Goal: Check status: Check status

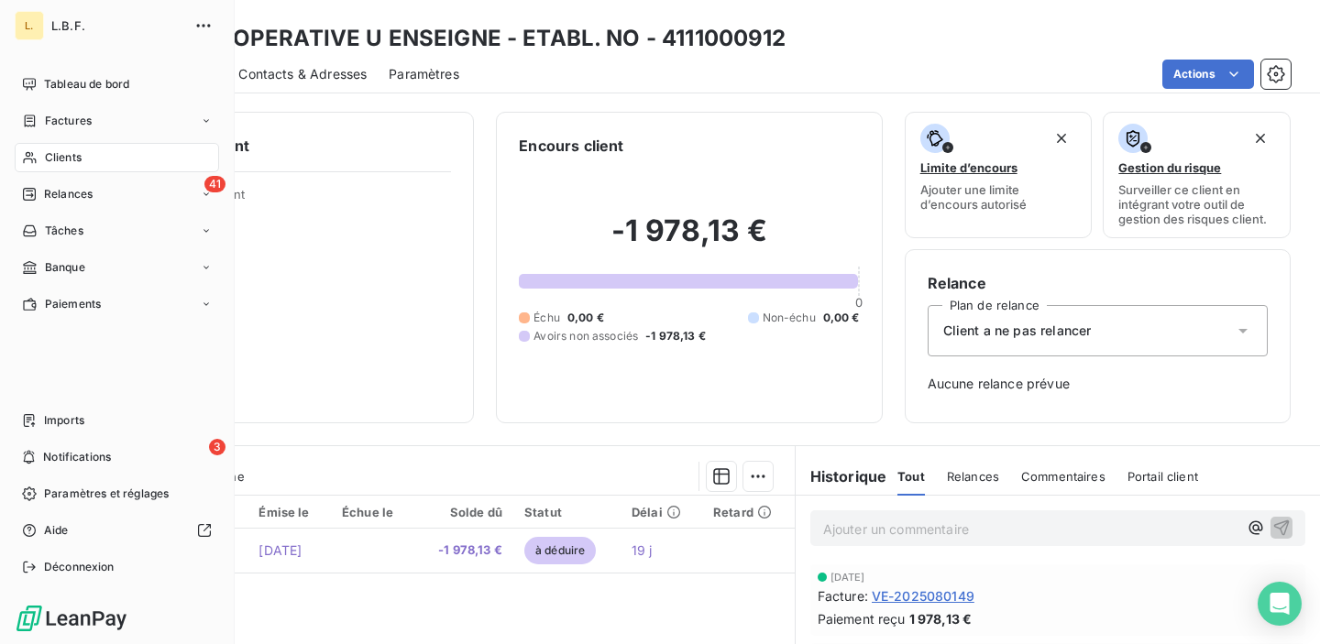
click at [60, 157] on span "Clients" at bounding box center [63, 157] width 37 height 16
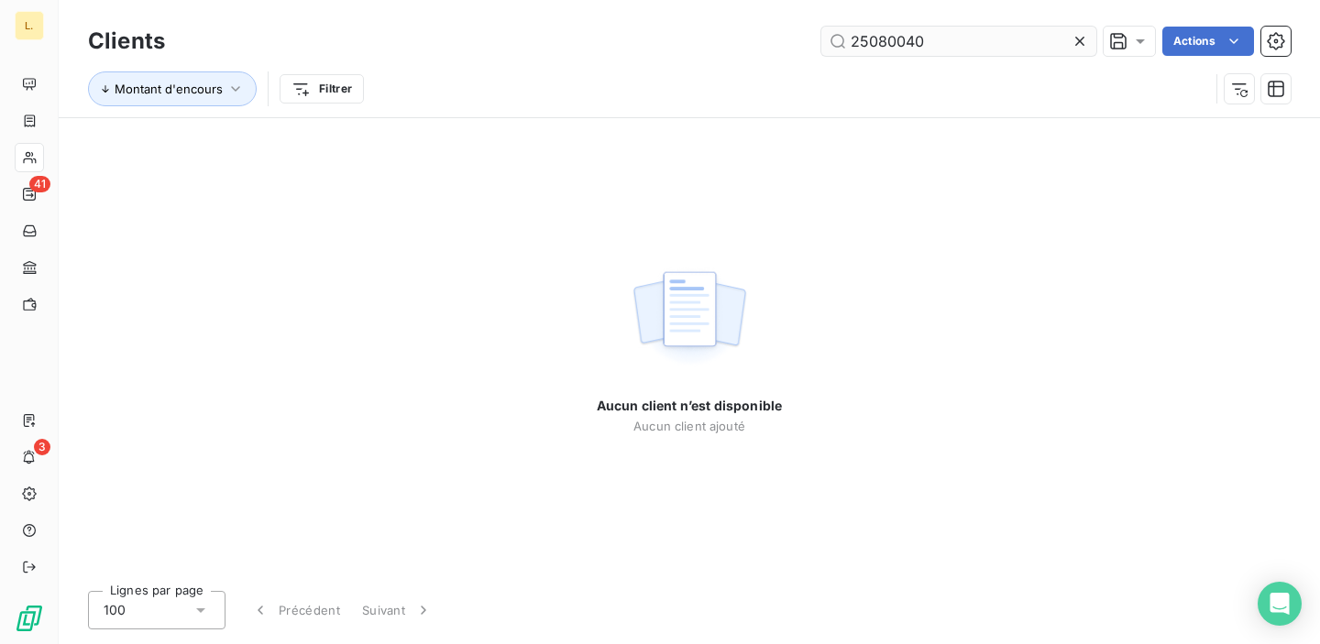
click at [867, 49] on input "25080040" at bounding box center [958, 41] width 275 height 29
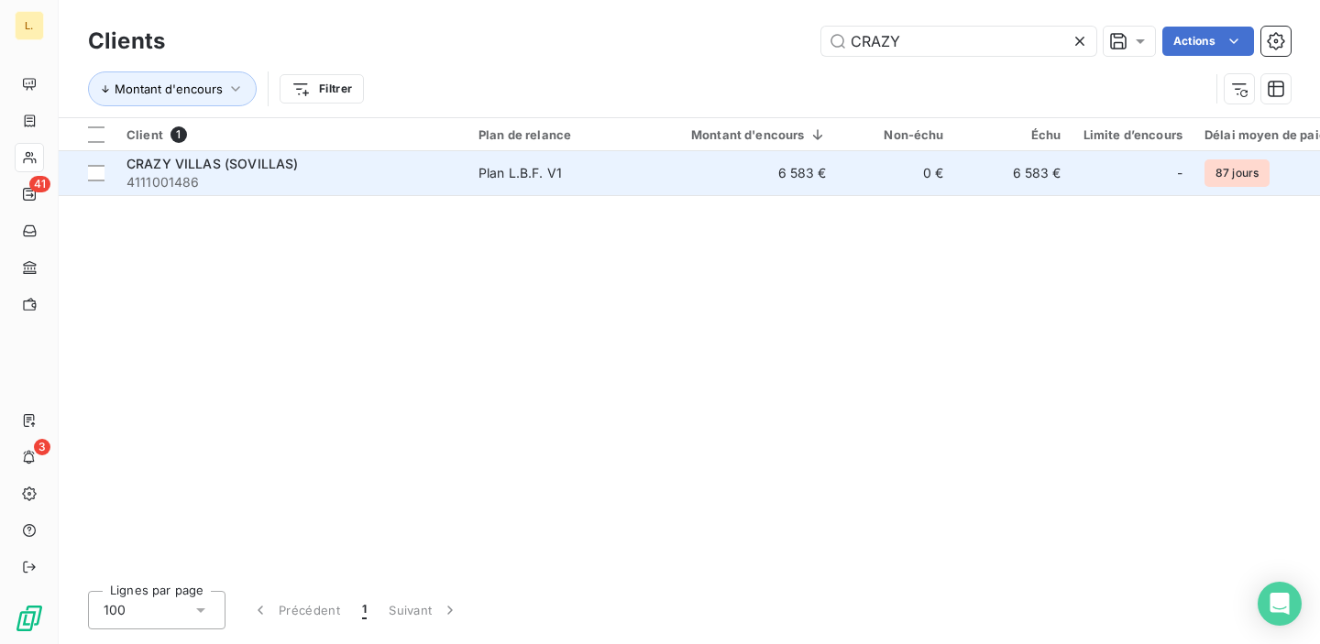
type input "CRAZY"
click at [610, 179] on span "Plan L.B.F. V1" at bounding box center [562, 173] width 169 height 18
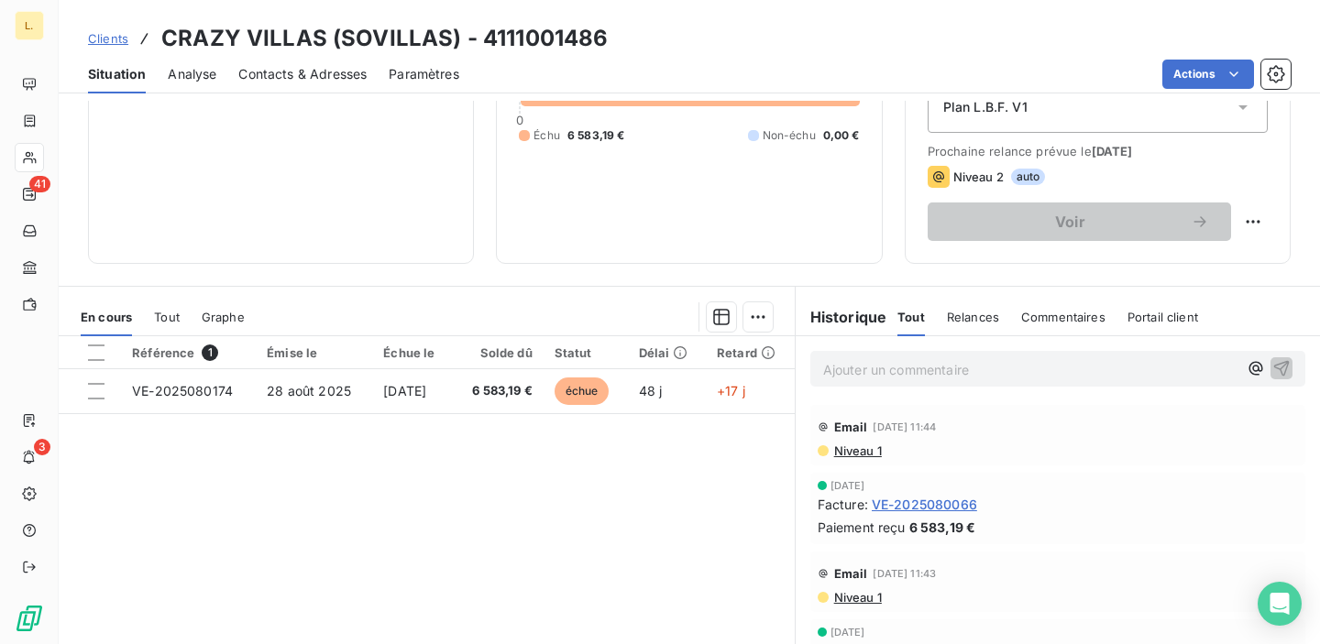
scroll to position [228, 0]
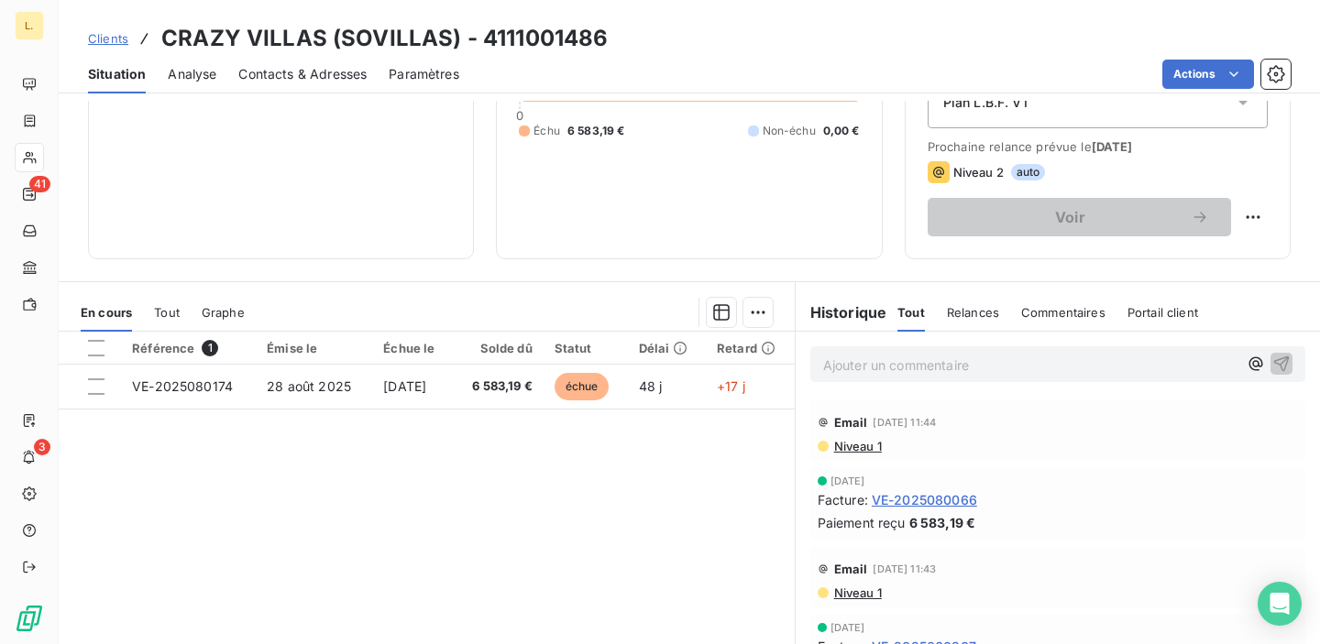
click at [910, 499] on span "VE-2025080066" at bounding box center [924, 499] width 105 height 19
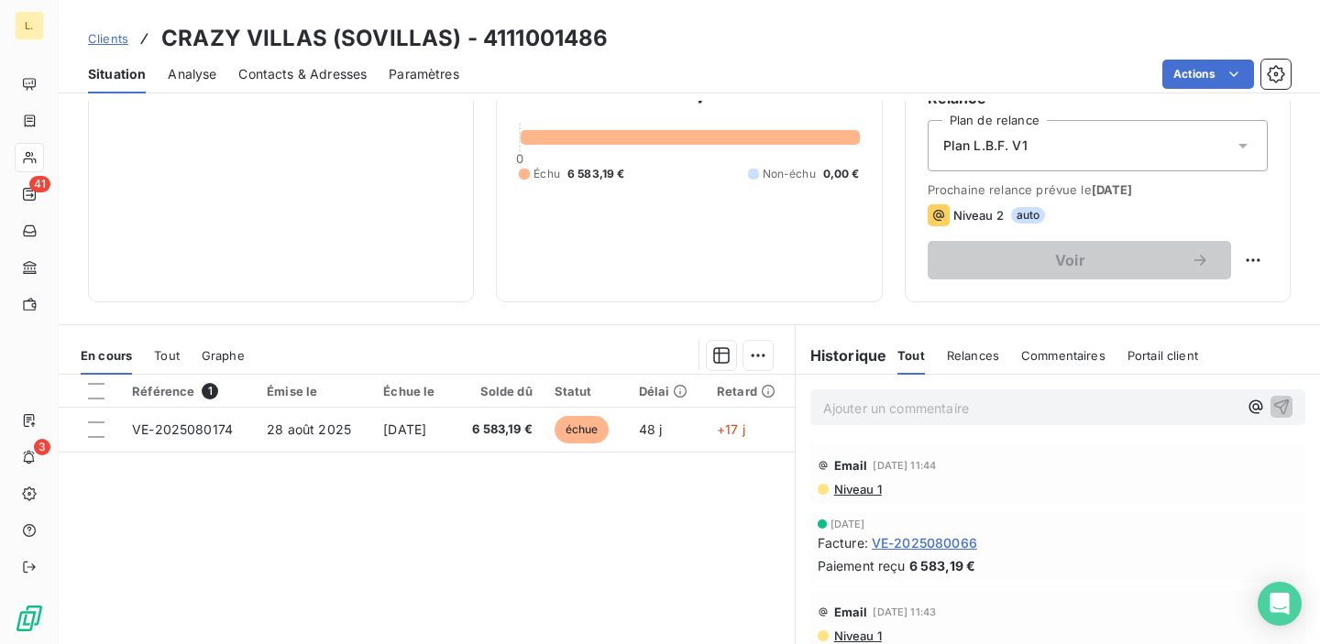
scroll to position [187, 0]
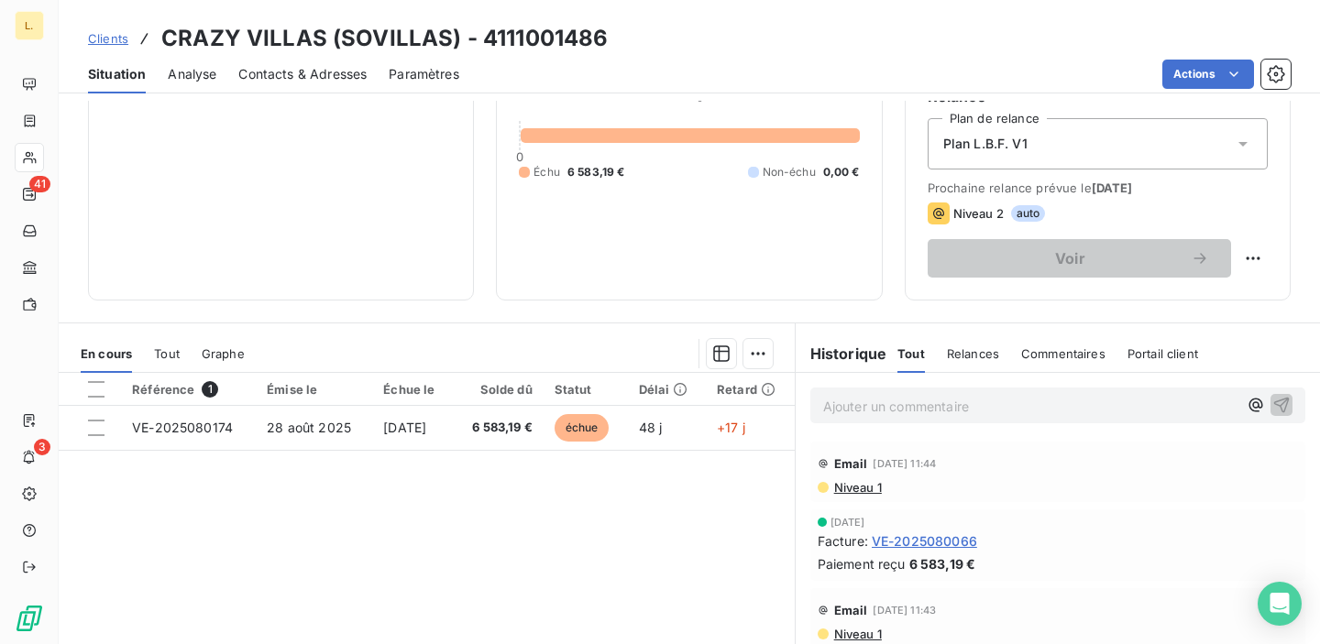
click at [919, 541] on span "VE-2025080066" at bounding box center [924, 541] width 105 height 19
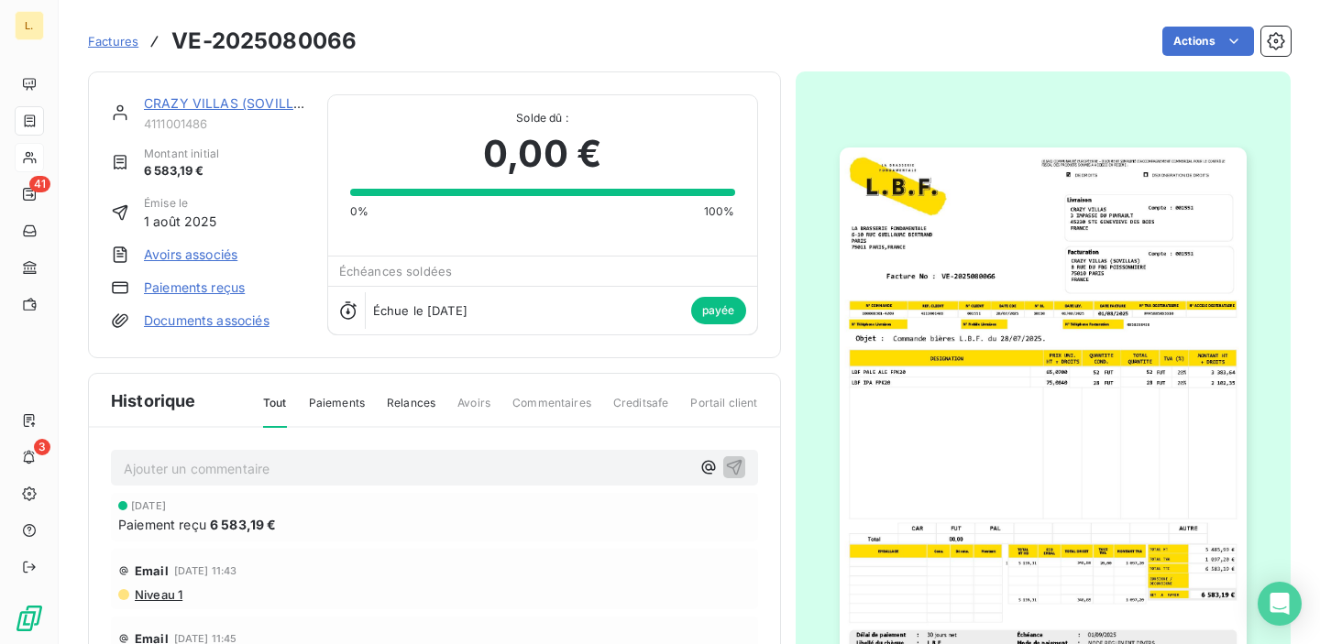
click at [214, 289] on link "Paiements reçus" at bounding box center [194, 288] width 101 height 18
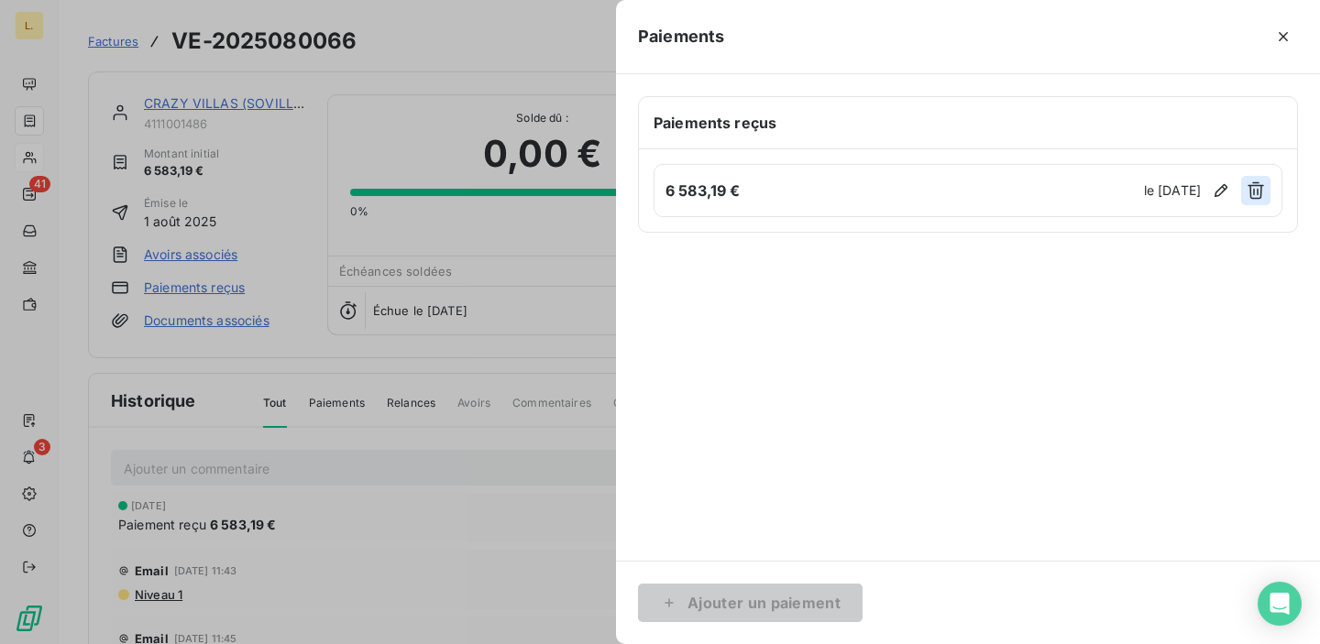
click at [1257, 191] on icon "button" at bounding box center [1256, 190] width 16 height 17
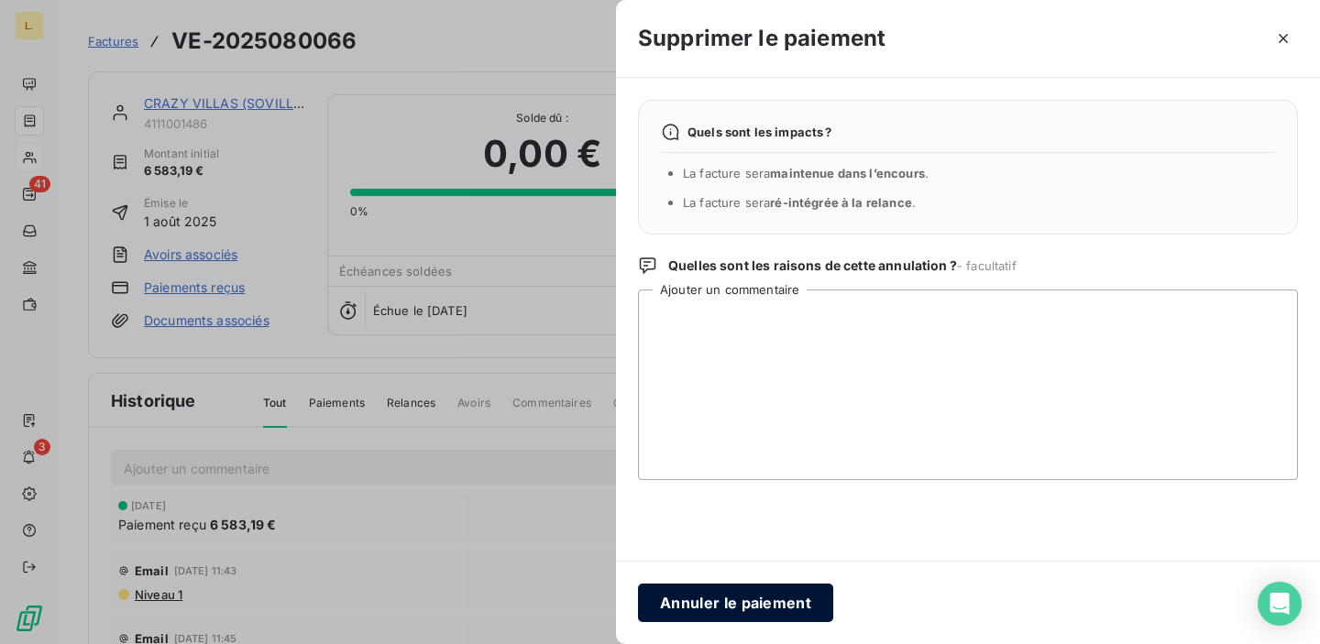
click at [759, 599] on button "Annuler le paiement" at bounding box center [735, 603] width 195 height 38
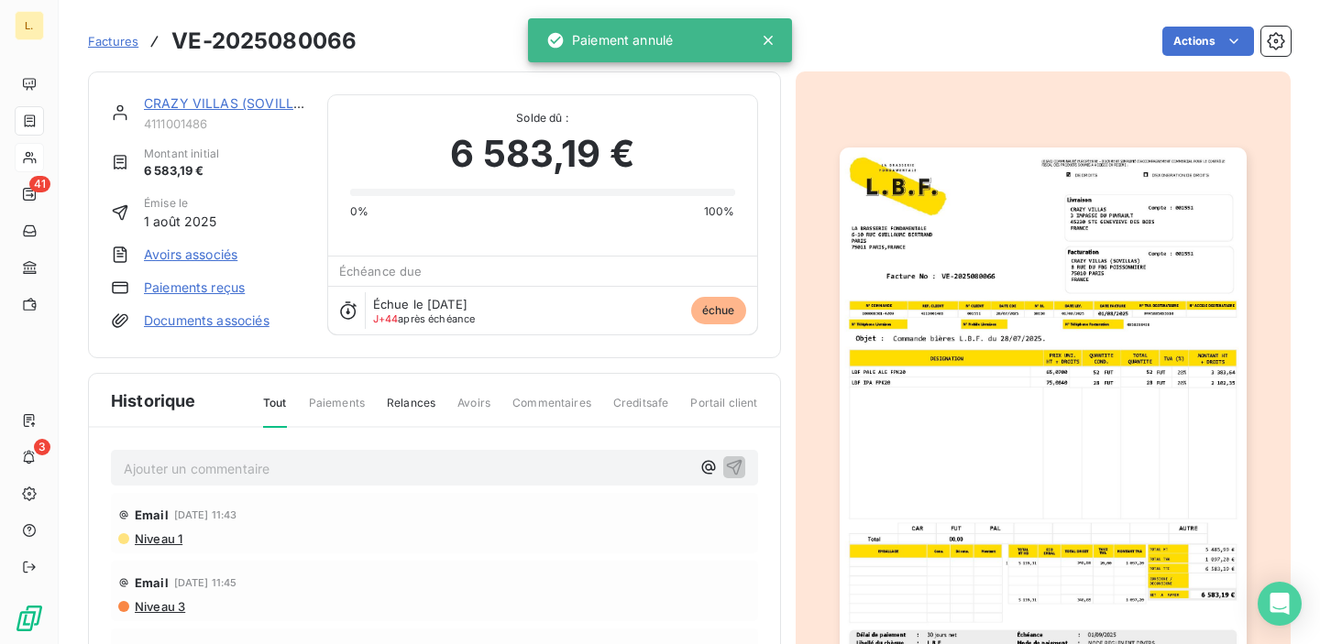
click at [207, 101] on link "CRAZY VILLAS (SOVILLAS)" at bounding box center [229, 103] width 171 height 16
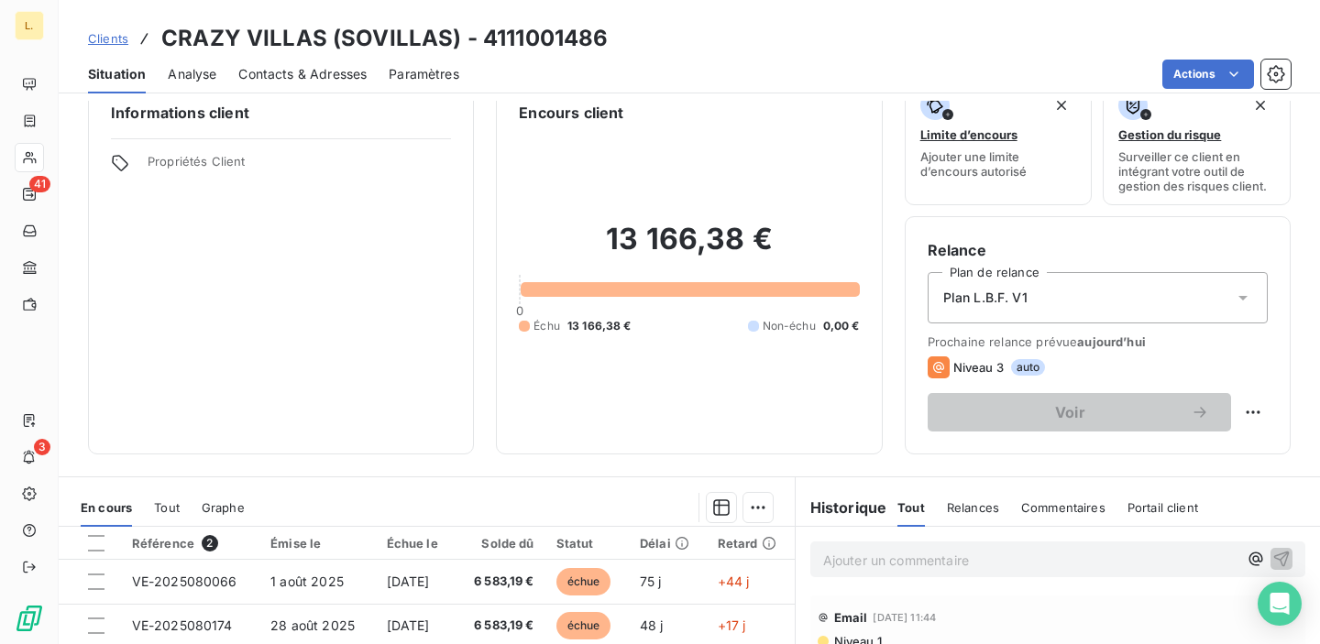
scroll to position [324, 0]
